Goal: Download file/media

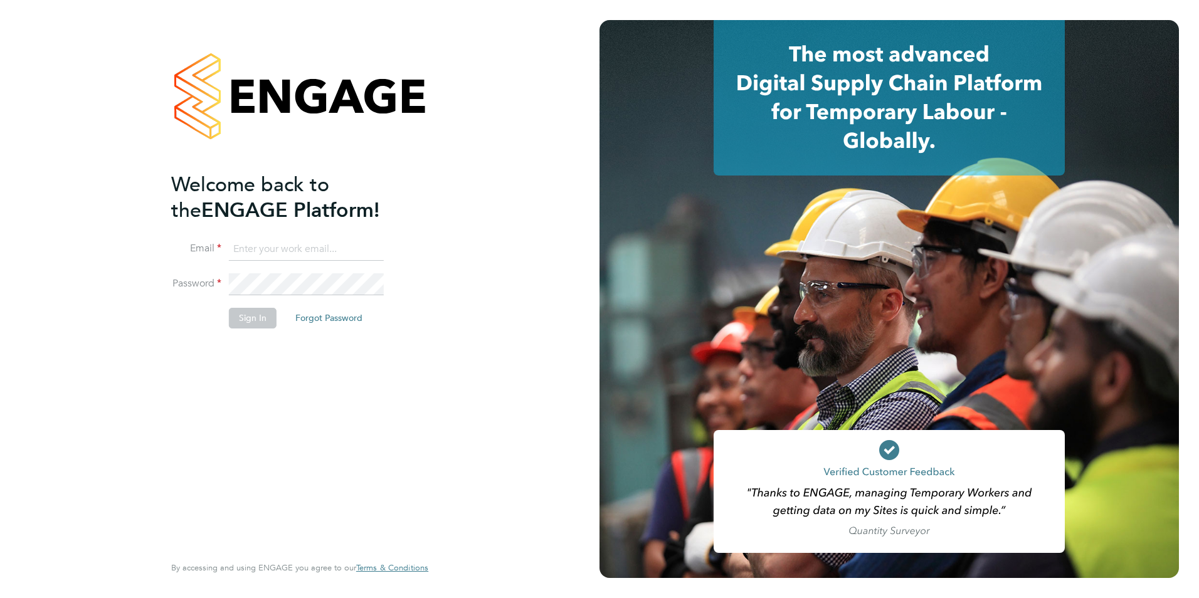
type input "[EMAIL_ADDRESS][DOMAIN_NAME]"
click at [257, 323] on button "Sign In" at bounding box center [253, 318] width 48 height 20
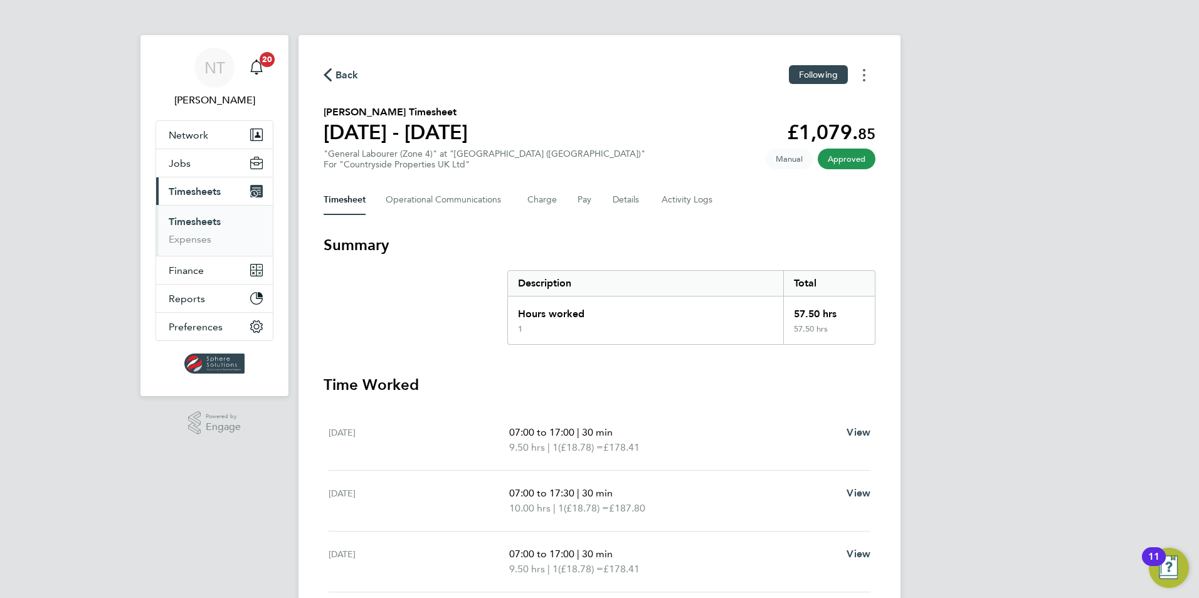
click at [867, 79] on button "Timesheets Menu" at bounding box center [864, 74] width 23 height 19
click at [826, 110] on link "Download timesheet" at bounding box center [800, 102] width 150 height 25
